Goal: Task Accomplishment & Management: Use online tool/utility

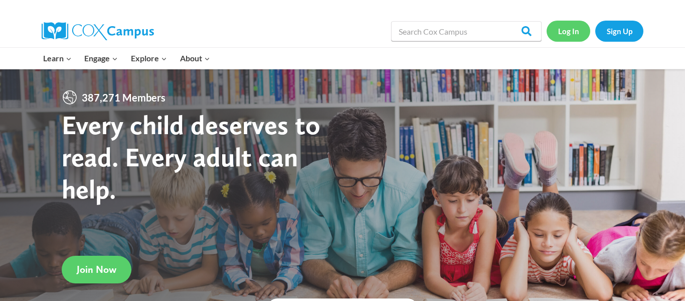
click at [571, 30] on link "Log In" at bounding box center [569, 31] width 44 height 21
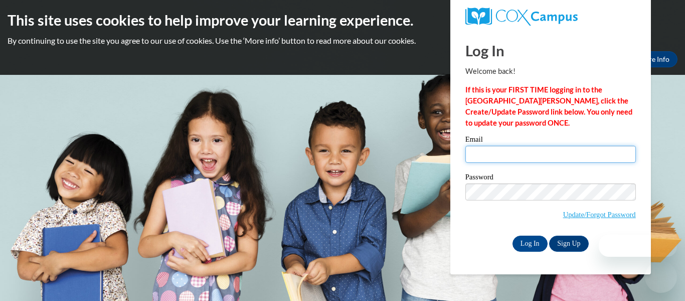
click at [487, 159] on input "Email" at bounding box center [551, 154] width 171 height 17
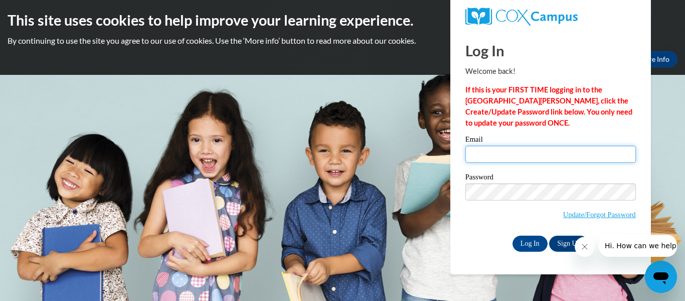
type input "[EMAIL_ADDRESS][DOMAIN_NAME]"
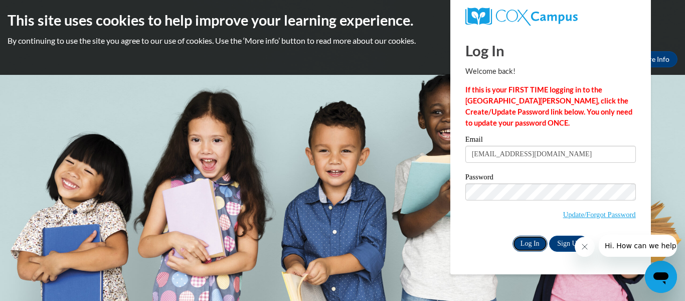
click at [538, 237] on input "Log In" at bounding box center [530, 243] width 35 height 16
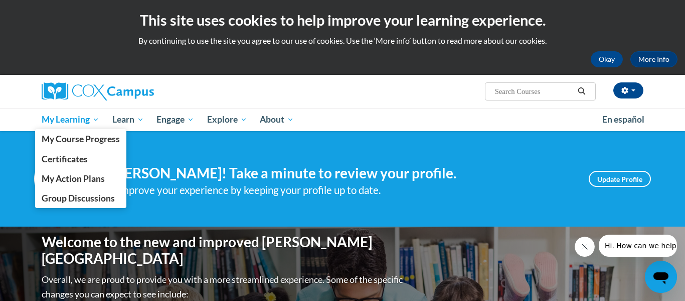
click at [94, 122] on span "My Learning" at bounding box center [71, 119] width 58 height 12
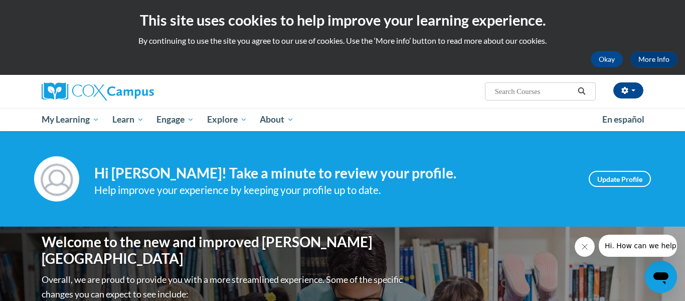
click at [581, 253] on button "Close message from company" at bounding box center [585, 246] width 20 height 20
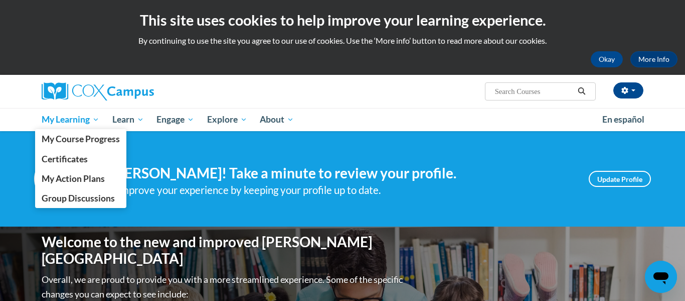
click at [81, 127] on link "My Learning" at bounding box center [70, 119] width 71 height 23
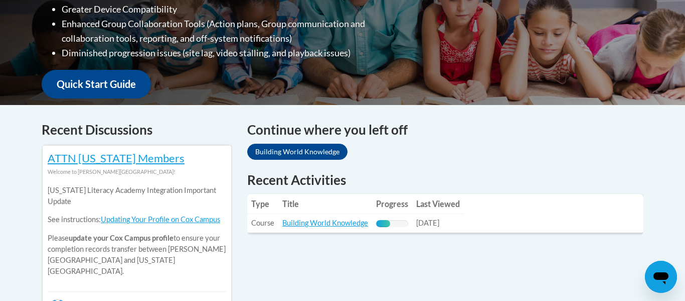
scroll to position [326, 0]
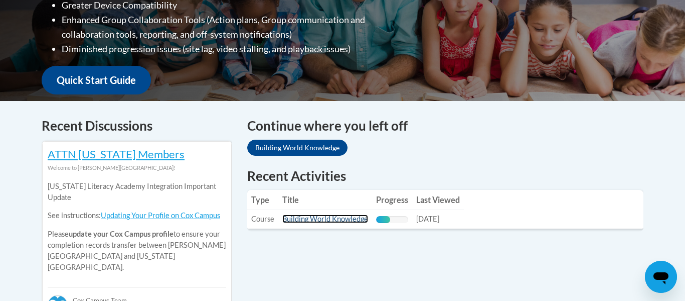
click at [327, 217] on link "Building World Knowledge" at bounding box center [325, 218] width 86 height 9
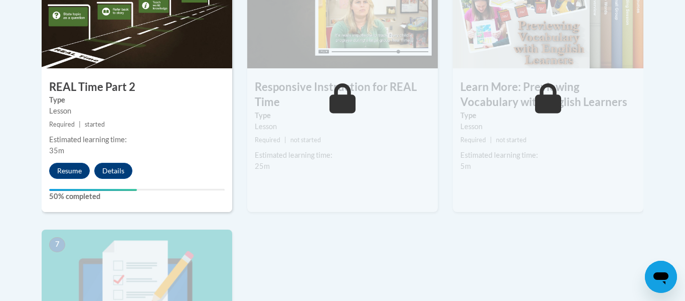
click at [327, 217] on div "5 Responsive Instruction for REAL Time Type Lesson Required | not started Estim…" at bounding box center [343, 98] width 206 height 261
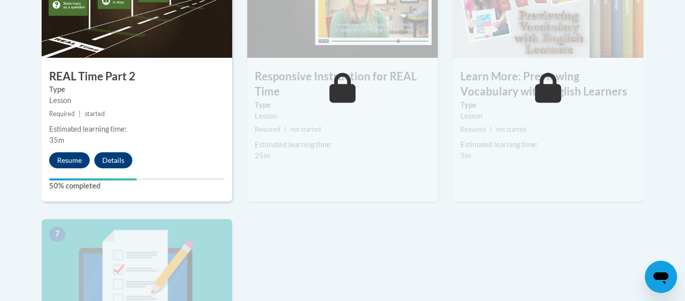
scroll to position [659, 0]
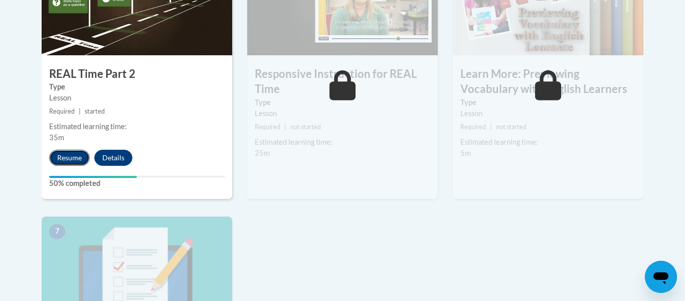
click at [70, 157] on button "Resume" at bounding box center [69, 158] width 41 height 16
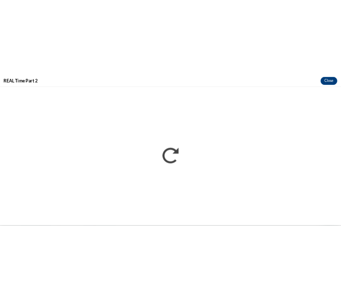
scroll to position [0, 0]
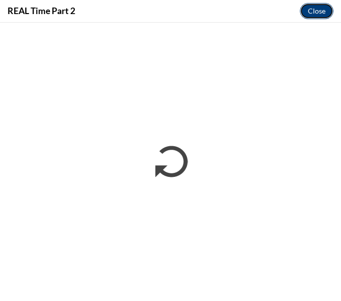
click at [302, 7] on button "Close" at bounding box center [317, 11] width 34 height 16
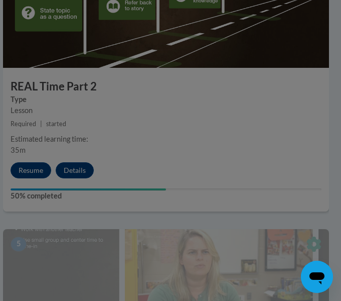
scroll to position [1151, 4]
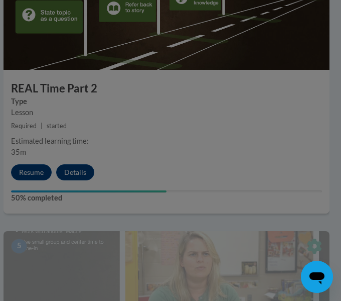
click at [161, 66] on div at bounding box center [170, 150] width 341 height 301
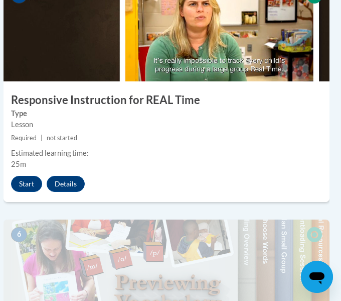
scroll to position [1401, 4]
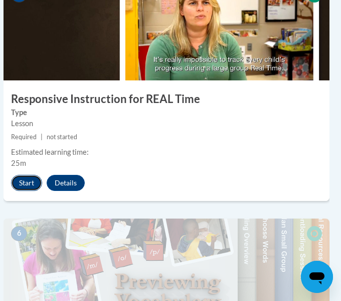
click at [22, 180] on button "Start" at bounding box center [26, 183] width 31 height 16
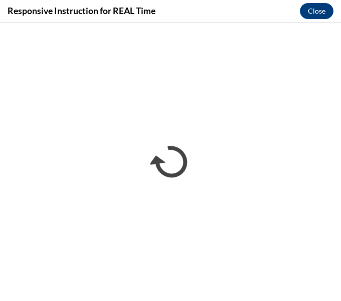
scroll to position [0, 0]
